Goal: Task Accomplishment & Management: Manage account settings

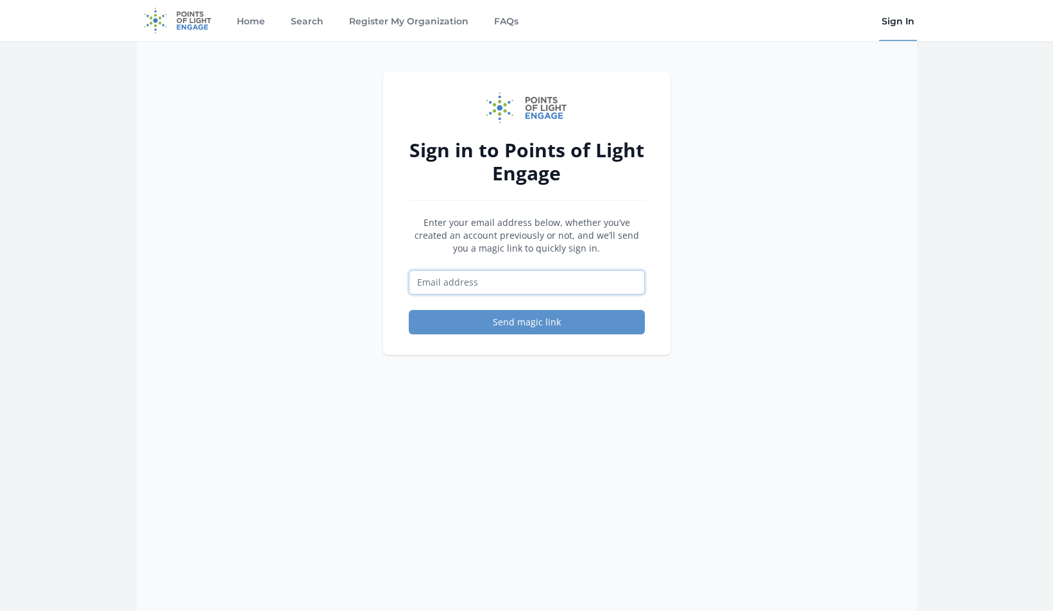
click at [507, 294] on input "Email address" at bounding box center [527, 282] width 236 height 24
type input "[EMAIL_ADDRESS][DOMAIN_NAME]"
click at [535, 321] on button "Send magic link" at bounding box center [527, 322] width 236 height 24
click at [524, 316] on button "Send magic link" at bounding box center [527, 322] width 236 height 24
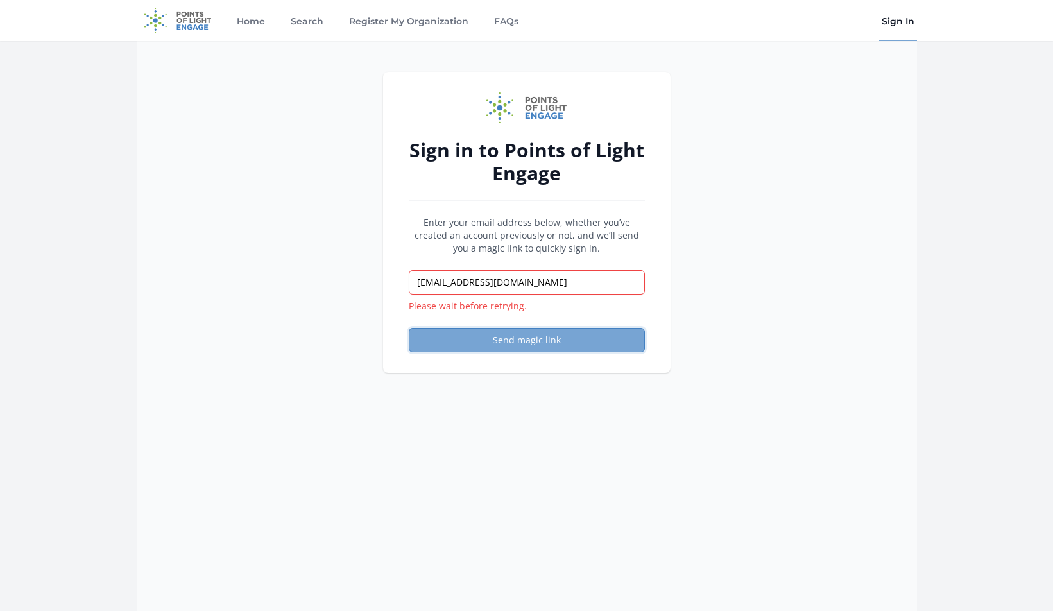
click at [562, 336] on button "Send magic link" at bounding box center [527, 340] width 236 height 24
